Goal: Task Accomplishment & Management: Use online tool/utility

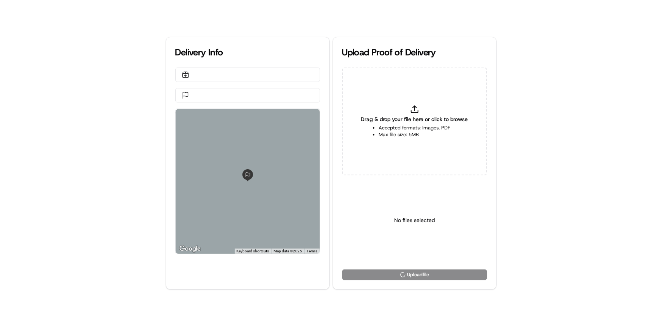
click at [431, 133] on li "Max file size: 5MB" at bounding box center [415, 134] width 72 height 7
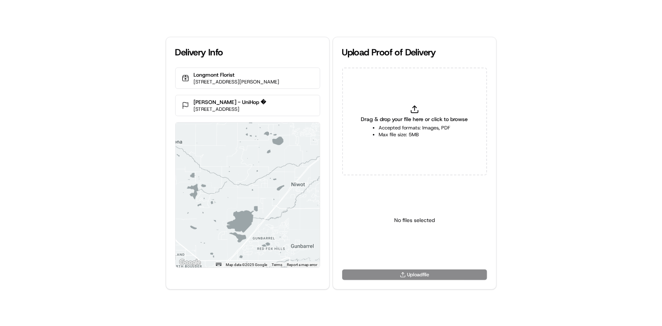
type input "C:\fakepath\Delivered to customer's address.png"
click at [425, 244] on html "Delivery Info Longmont Florist [STREET_ADDRESS][PERSON_NAME] [PERSON_NAME] - Un…" at bounding box center [331, 163] width 662 height 326
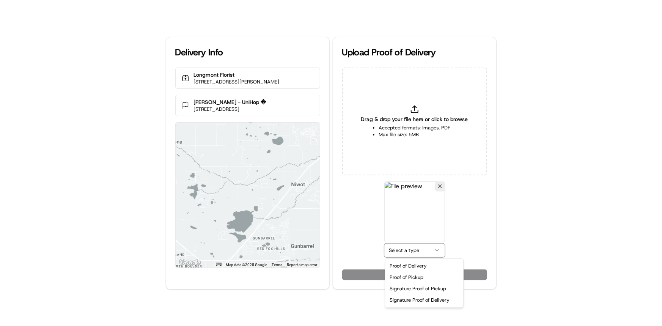
click at [424, 249] on html "Delivery Info Longmont Florist [STREET_ADDRESS][PERSON_NAME] [PERSON_NAME] - Un…" at bounding box center [331, 163] width 662 height 326
click at [427, 247] on html "Delivery Info Longmont Florist [STREET_ADDRESS][PERSON_NAME] [PERSON_NAME] - Un…" at bounding box center [331, 163] width 662 height 326
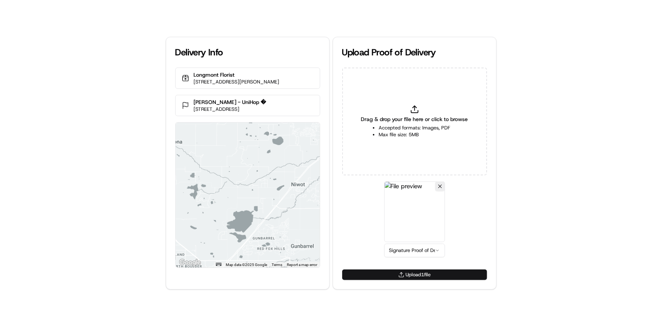
click at [433, 277] on button "Upload 1 file" at bounding box center [414, 274] width 145 height 11
